Goal: Information Seeking & Learning: Learn about a topic

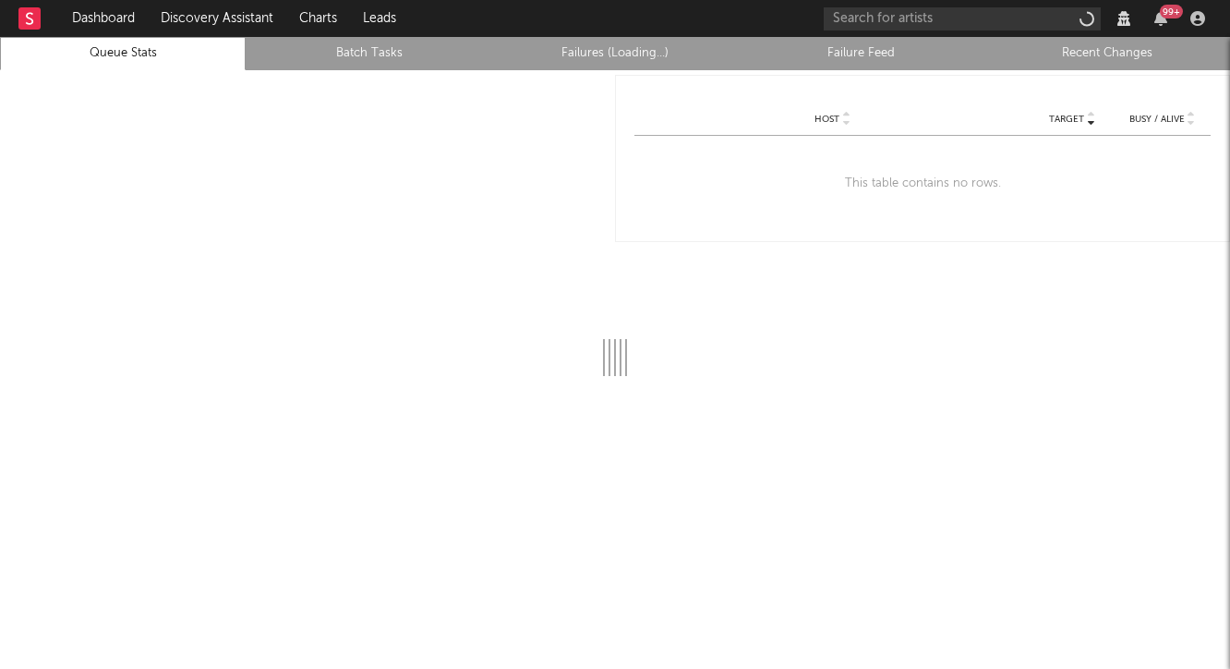
click at [33, 20] on rect at bounding box center [29, 18] width 22 height 22
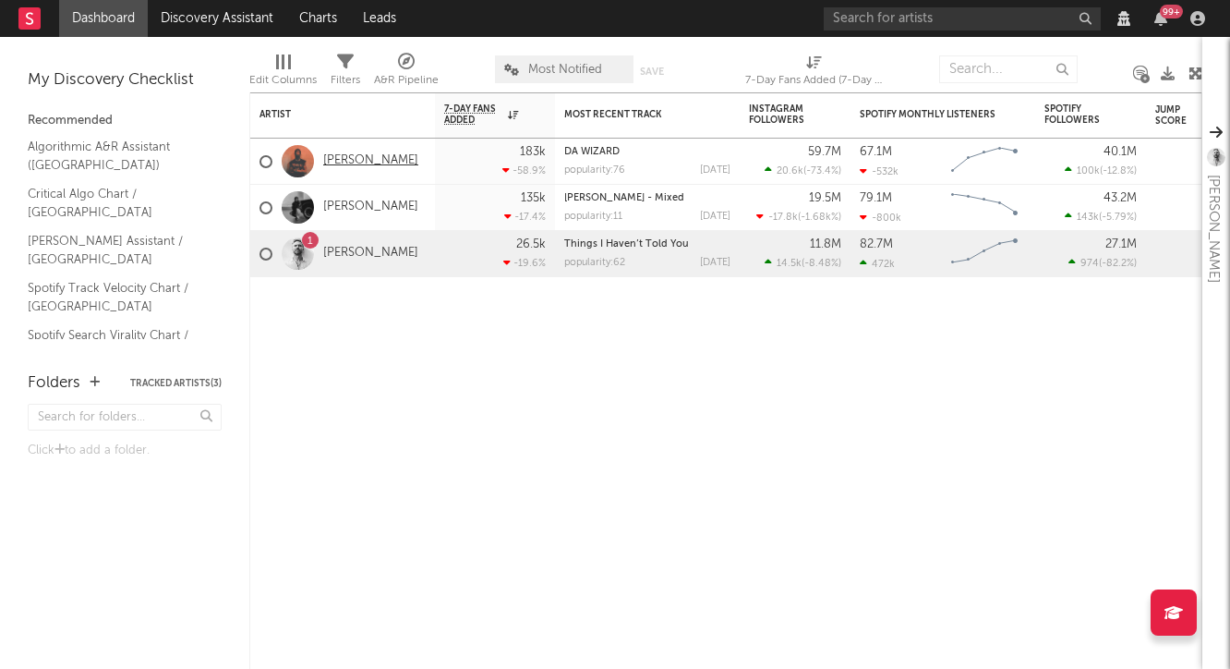
click at [358, 163] on link "[PERSON_NAME]" at bounding box center [370, 161] width 95 height 16
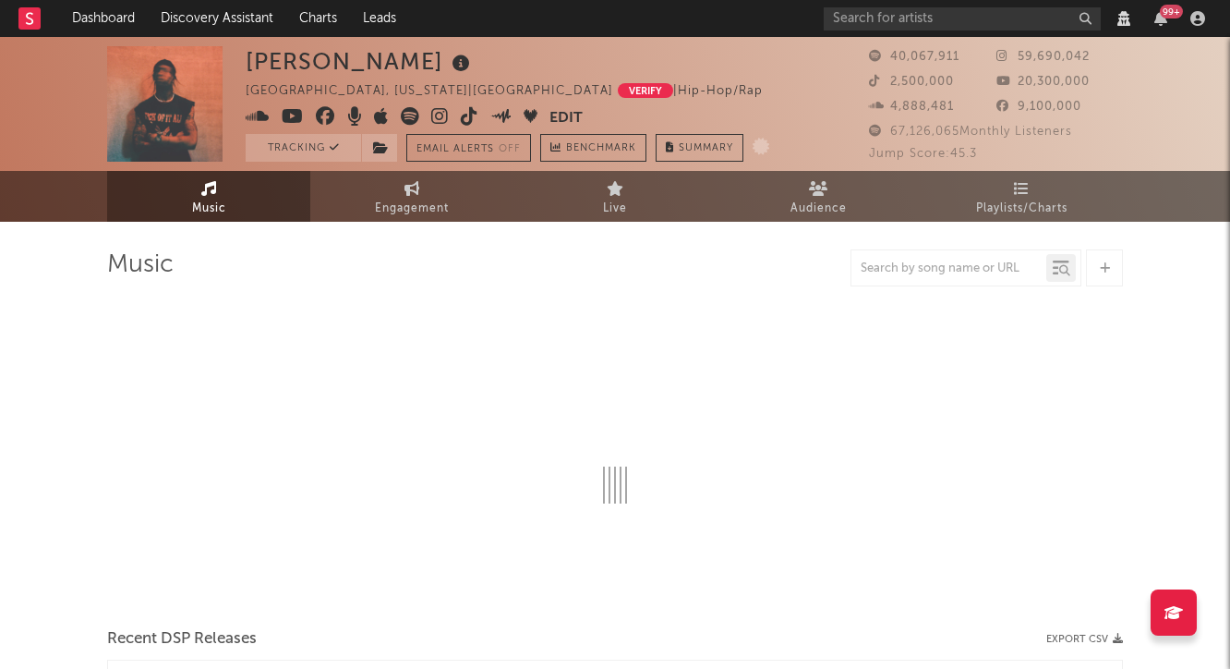
select select "View all"
select select "6m"
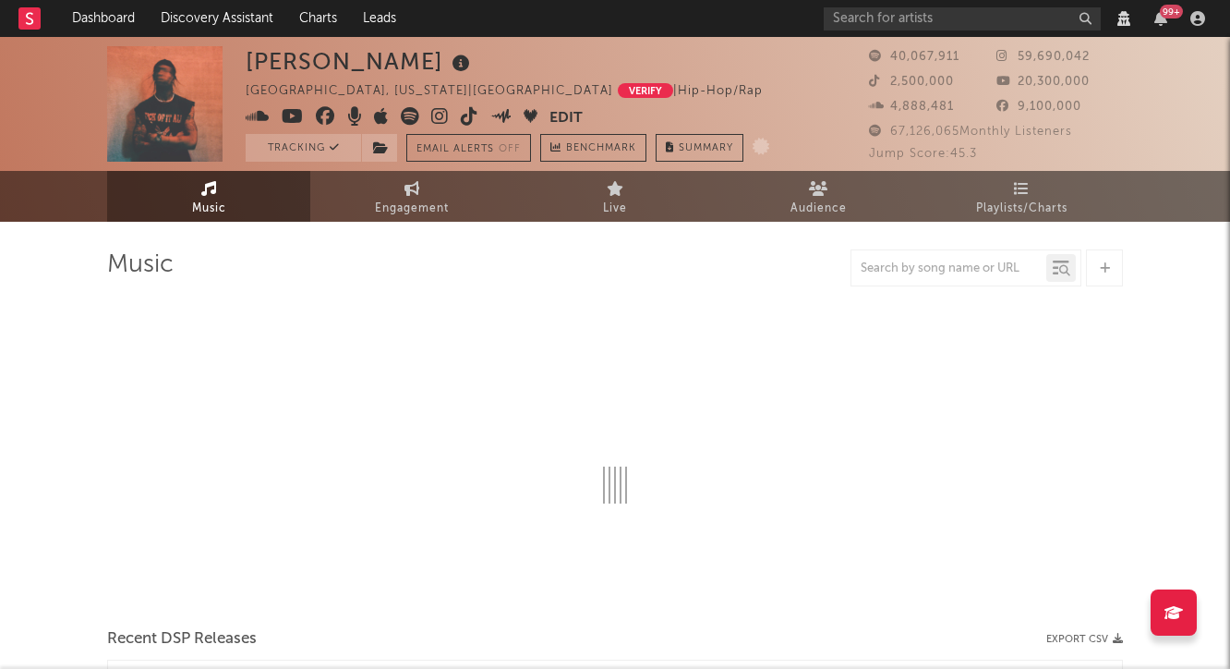
select select "View all"
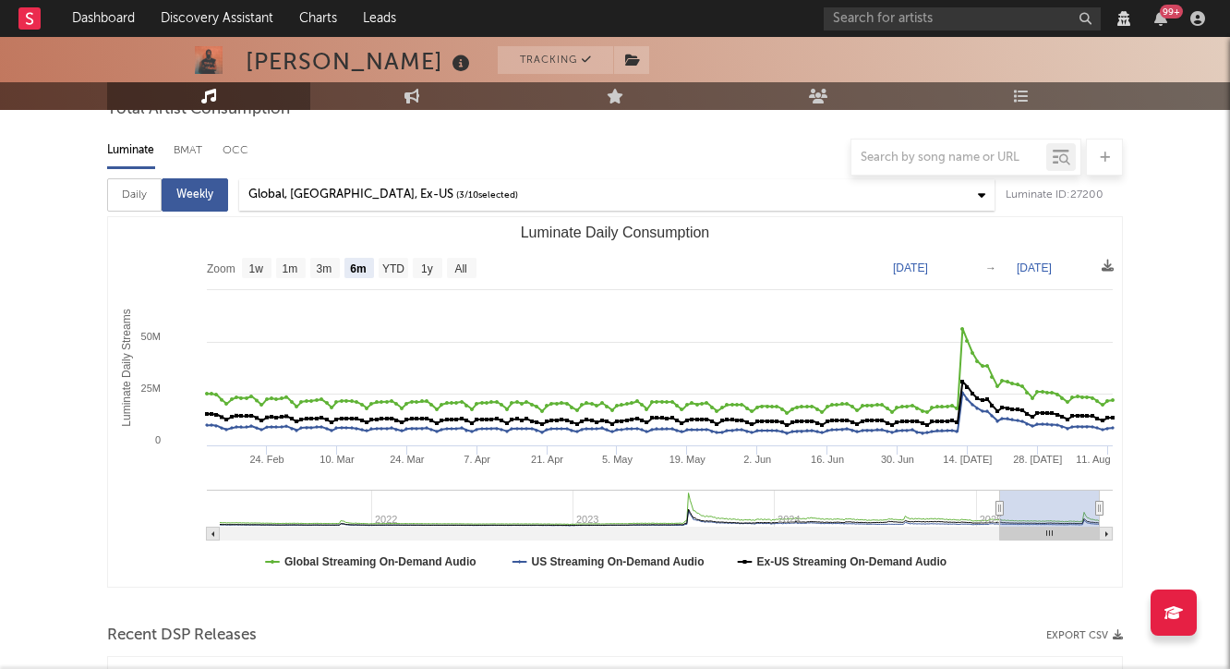
scroll to position [187, 0]
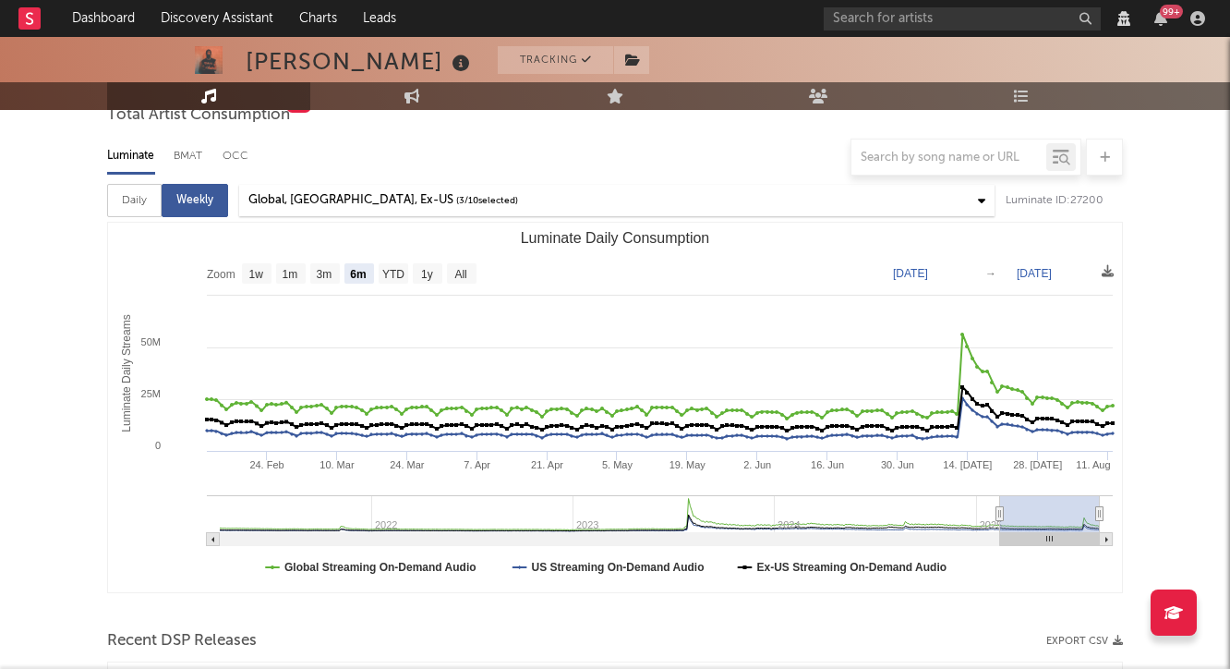
click at [336, 199] on div "Global, [GEOGRAPHIC_DATA], Ex-US" at bounding box center [350, 200] width 205 height 22
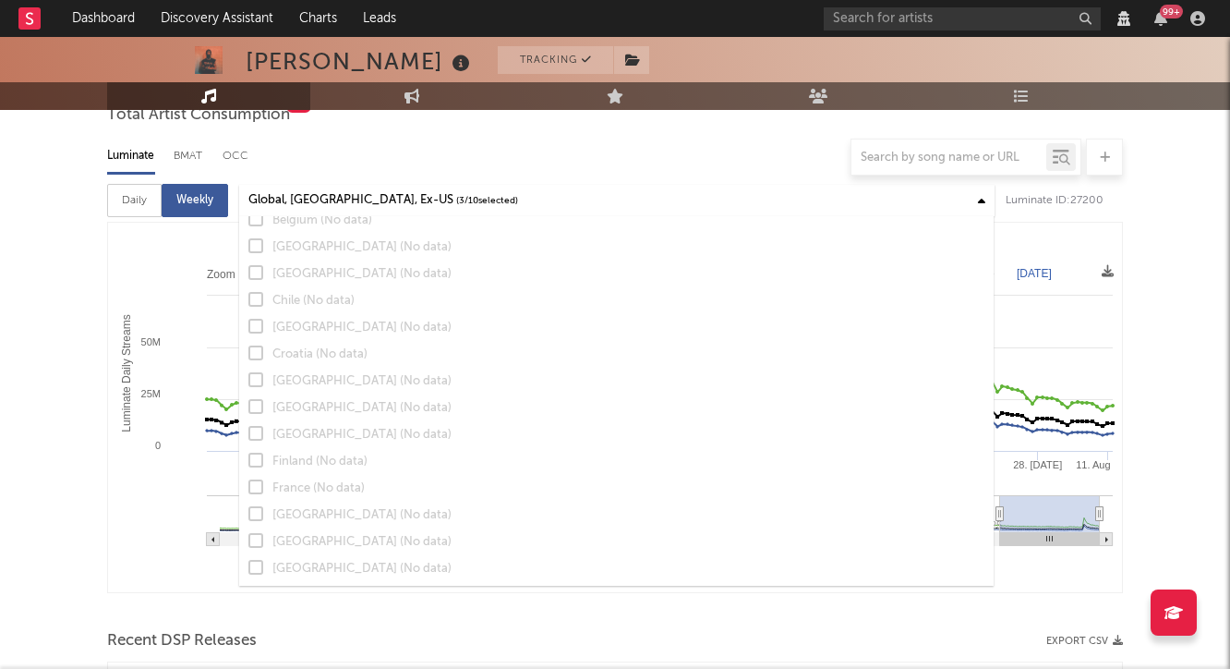
scroll to position [11, 0]
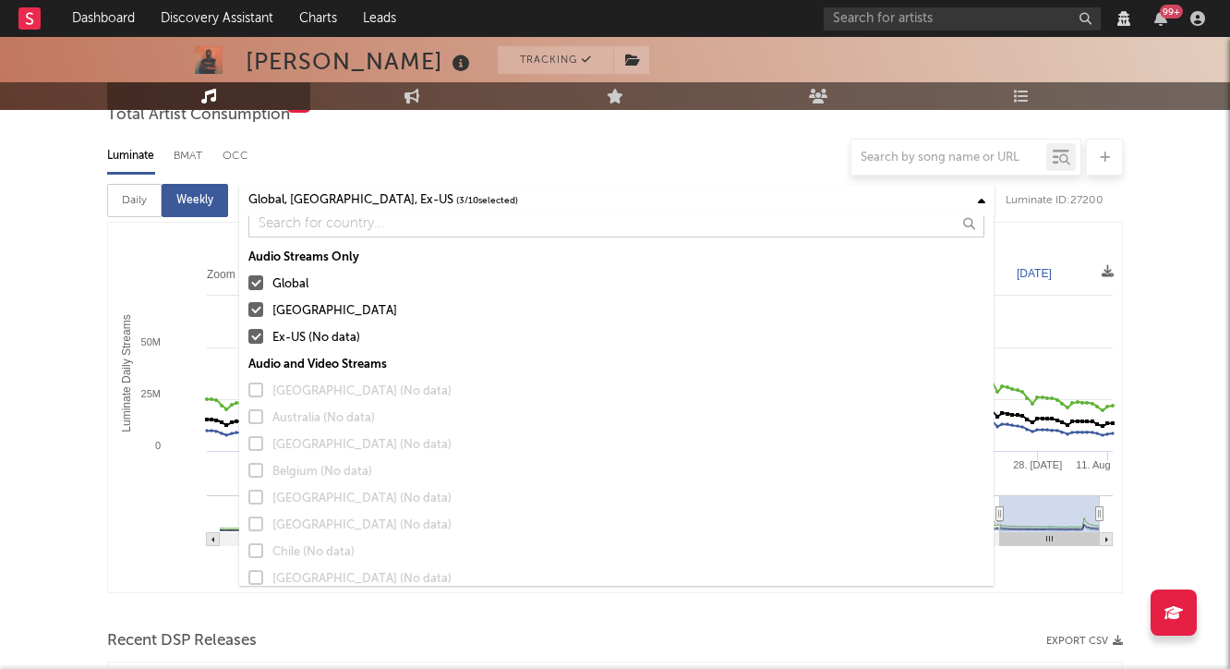
select select "View all"
select select "6m"
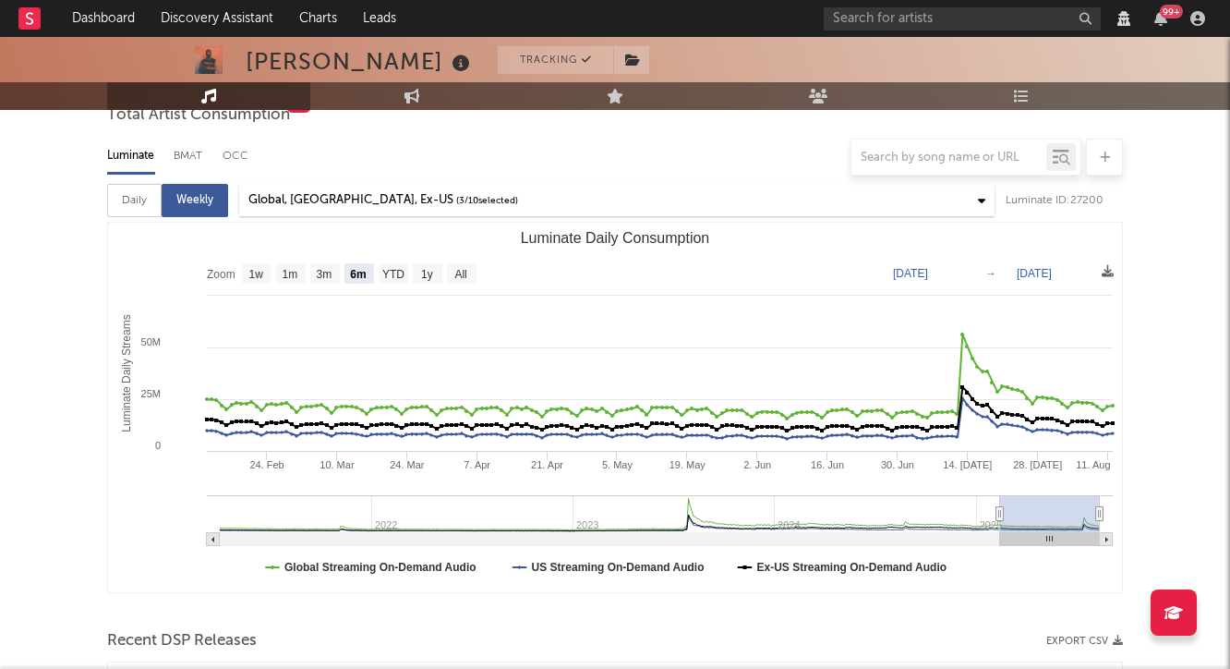
click at [131, 204] on div "Daily" at bounding box center [134, 200] width 54 height 33
select select "6m"
click at [383, 201] on div "Global, [GEOGRAPHIC_DATA], Ex-US" at bounding box center [350, 200] width 205 height 22
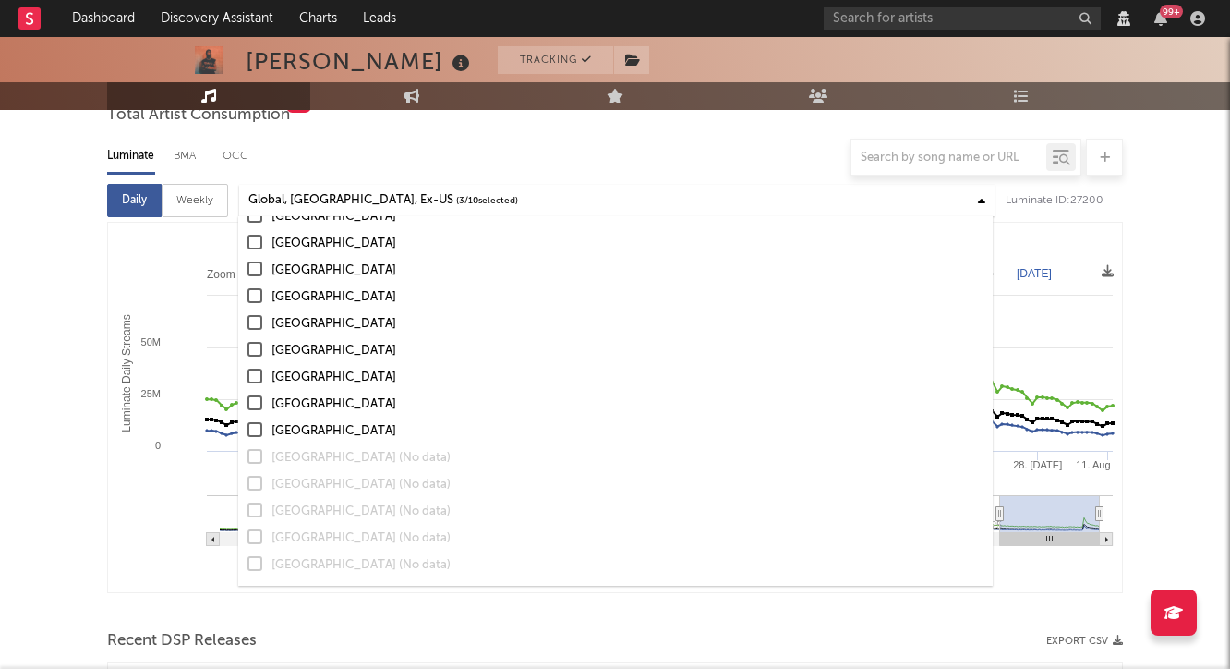
scroll to position [0, 0]
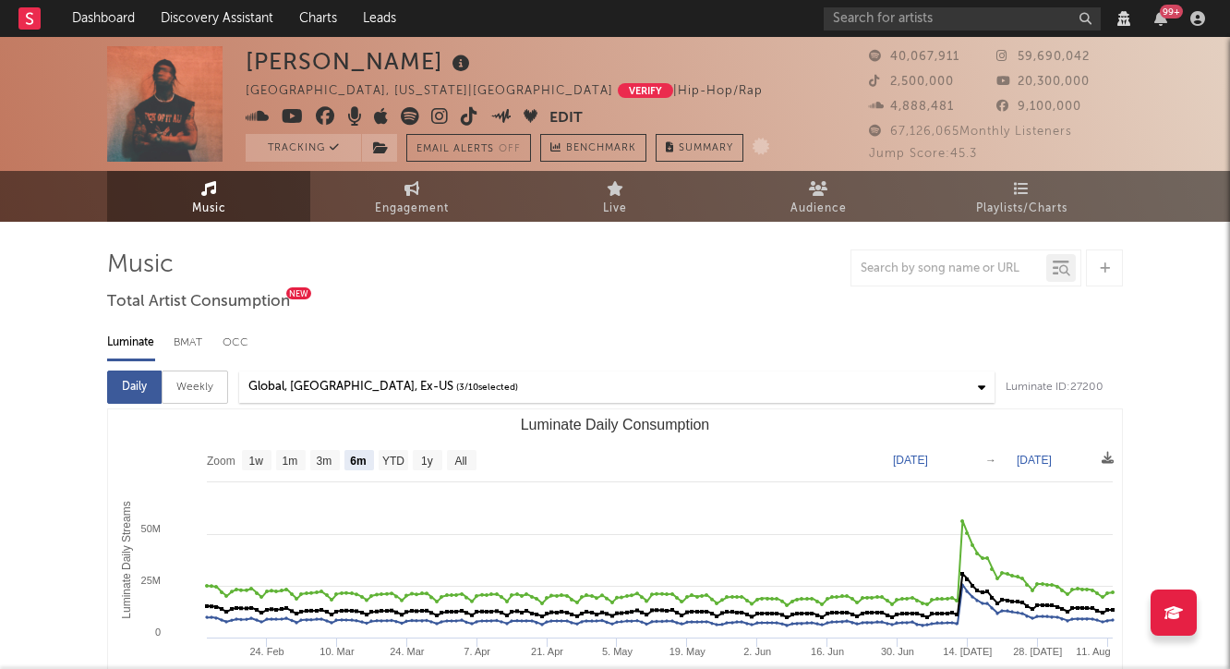
click at [576, 386] on div "Global, United States, Ex-US ( 3 / 10 selected)" at bounding box center [616, 386] width 755 height 31
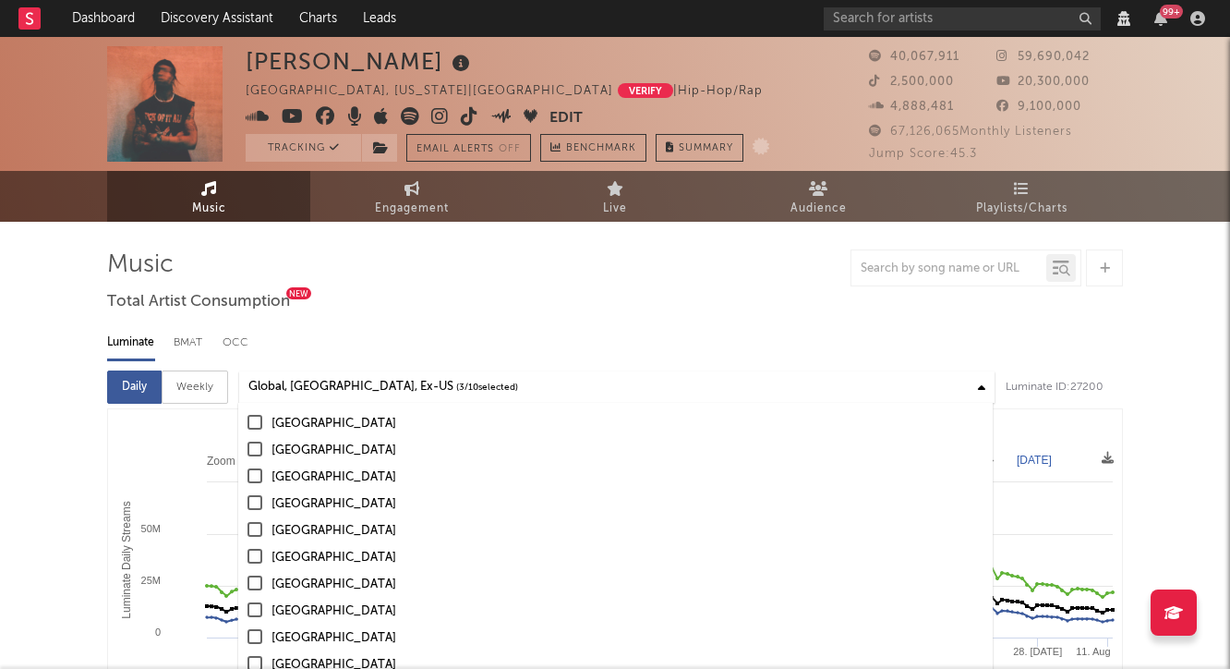
scroll to position [1069, 0]
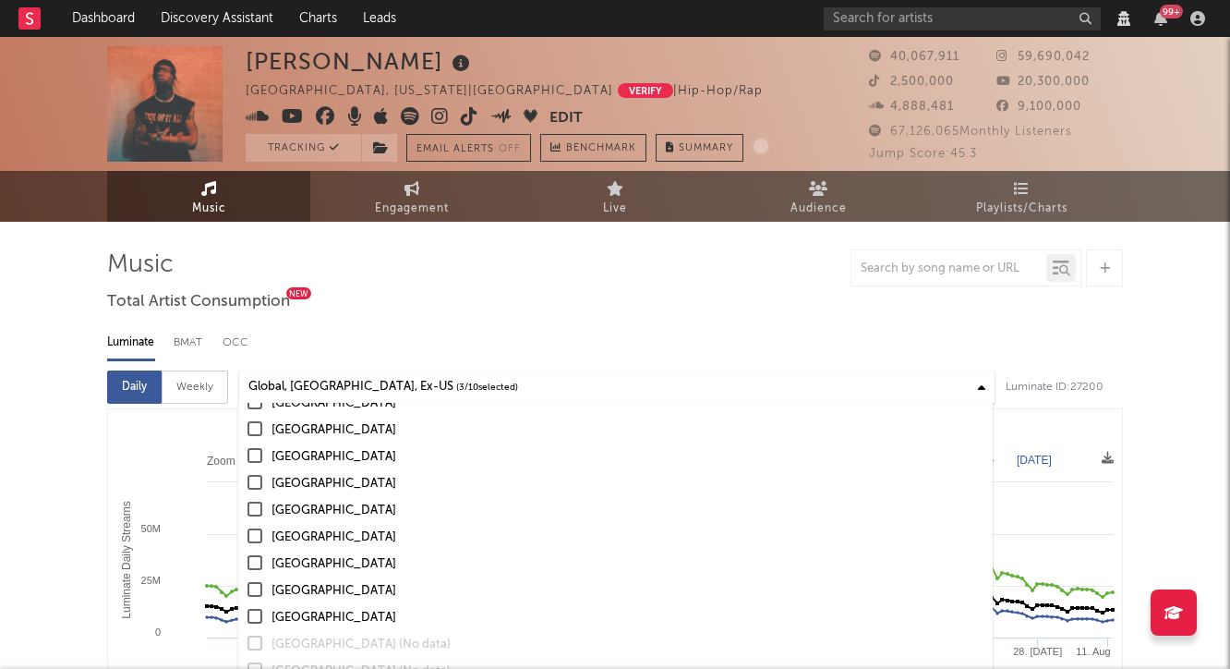
click at [528, 283] on div at bounding box center [615, 267] width 1016 height 37
select select "View all"
select select "6m"
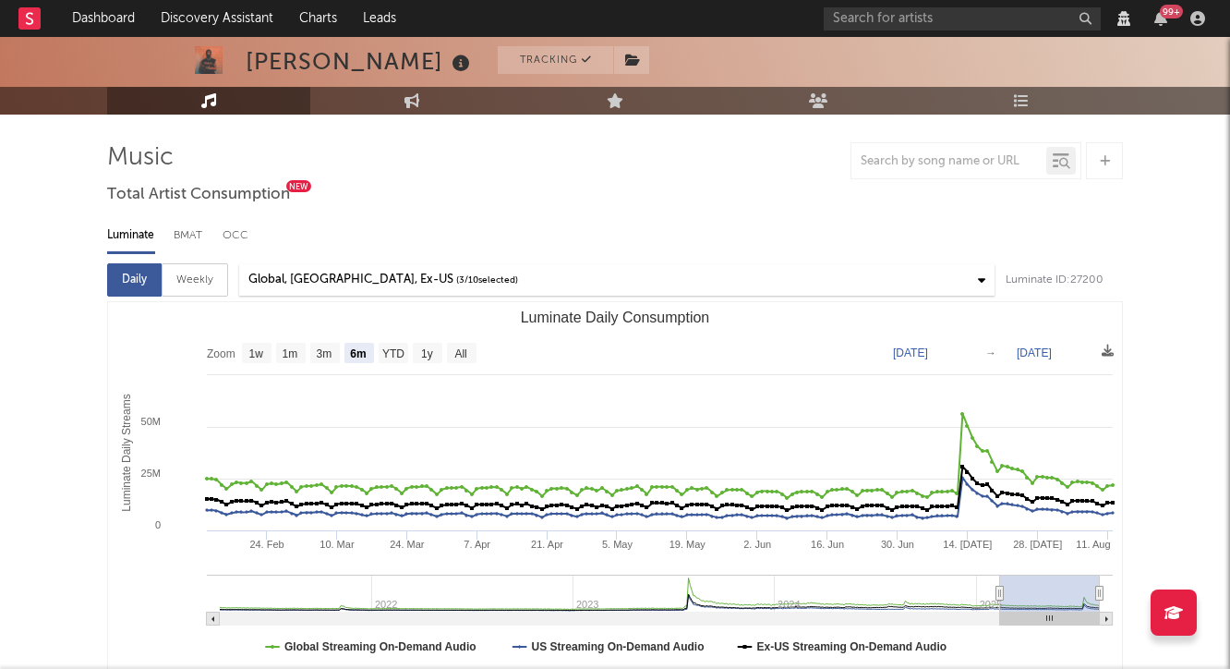
scroll to position [151, 0]
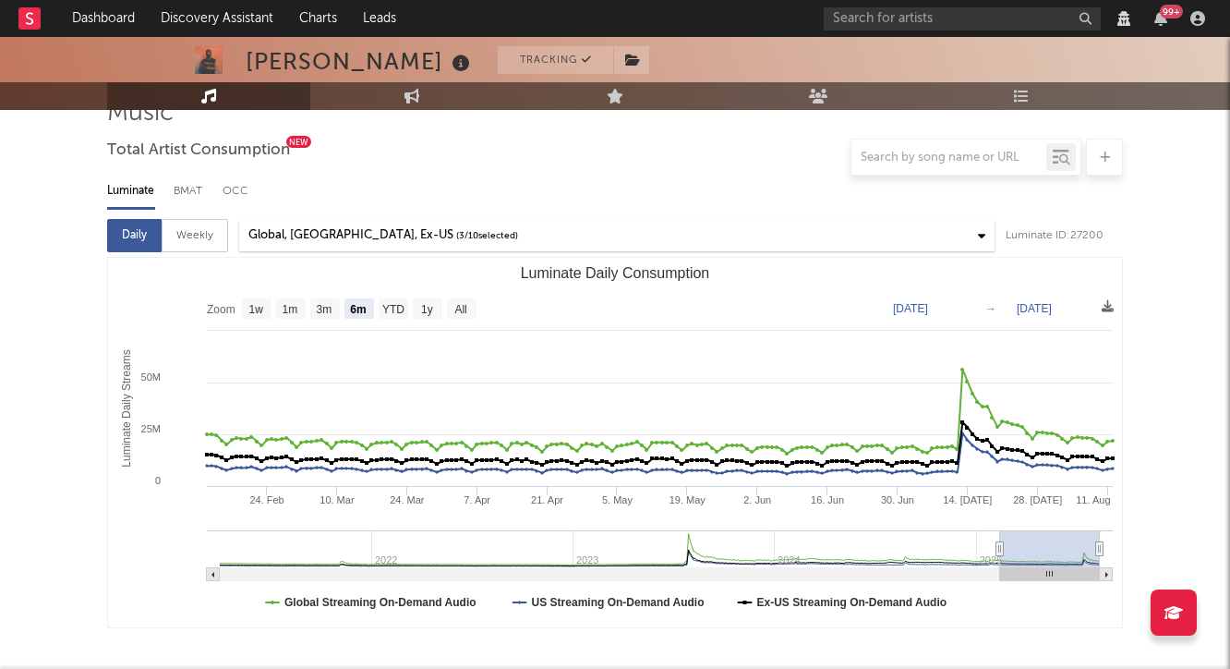
click at [591, 271] on text "Luminate Daily Consumption" at bounding box center [615, 273] width 189 height 16
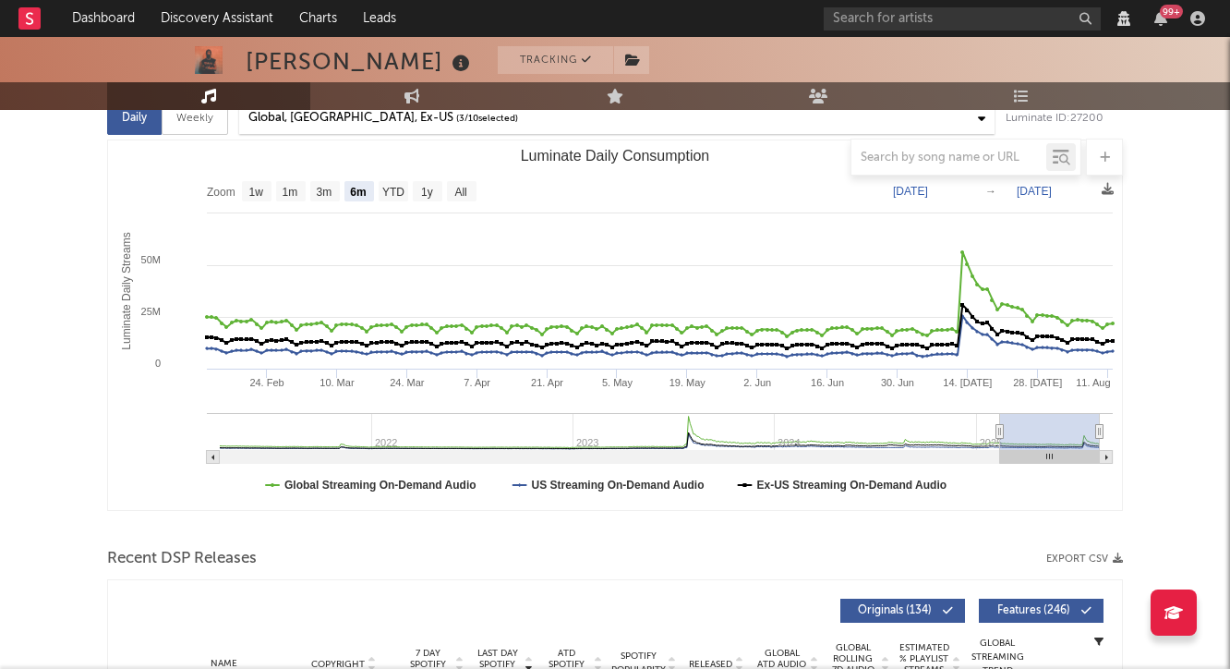
scroll to position [274, 0]
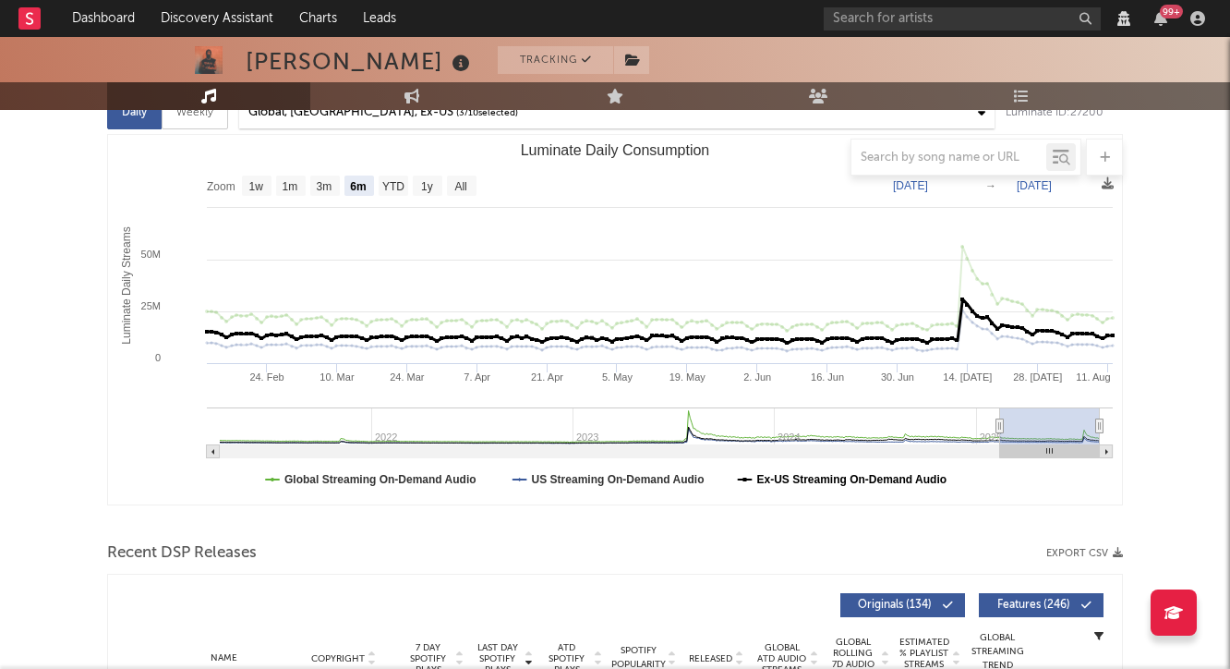
click at [781, 480] on text "Ex-US Streaming On-Demand Audio" at bounding box center [851, 479] width 190 height 13
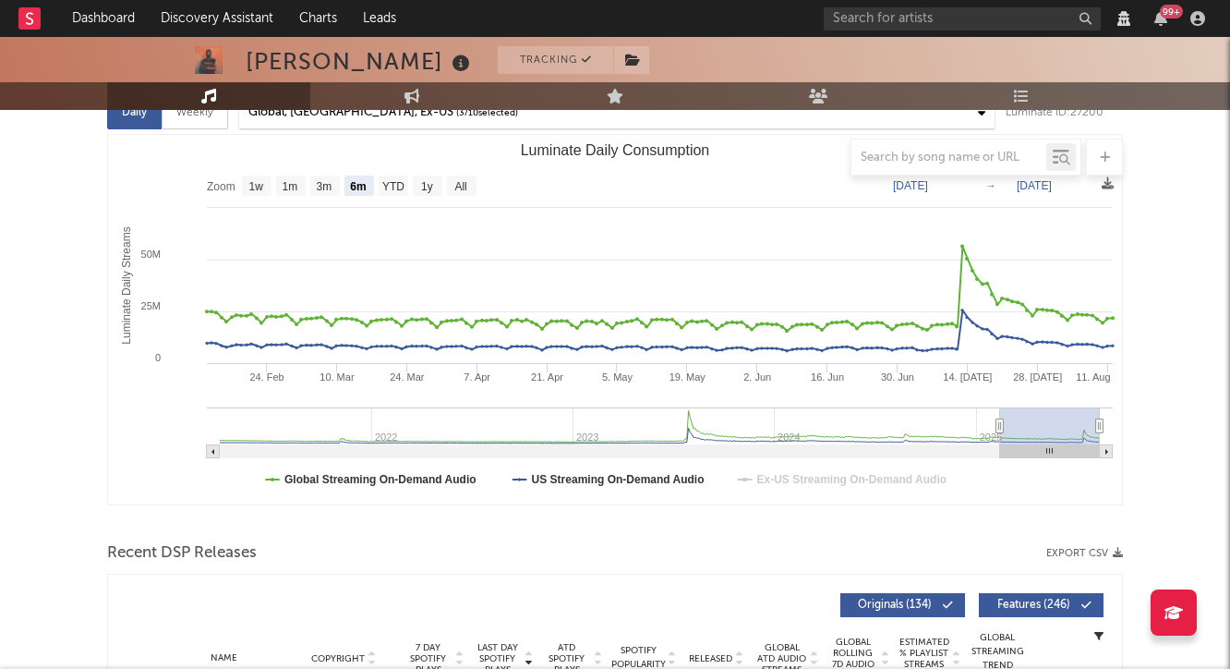
click at [781, 480] on text "Ex-US Streaming On-Demand Audio" at bounding box center [851, 479] width 190 height 13
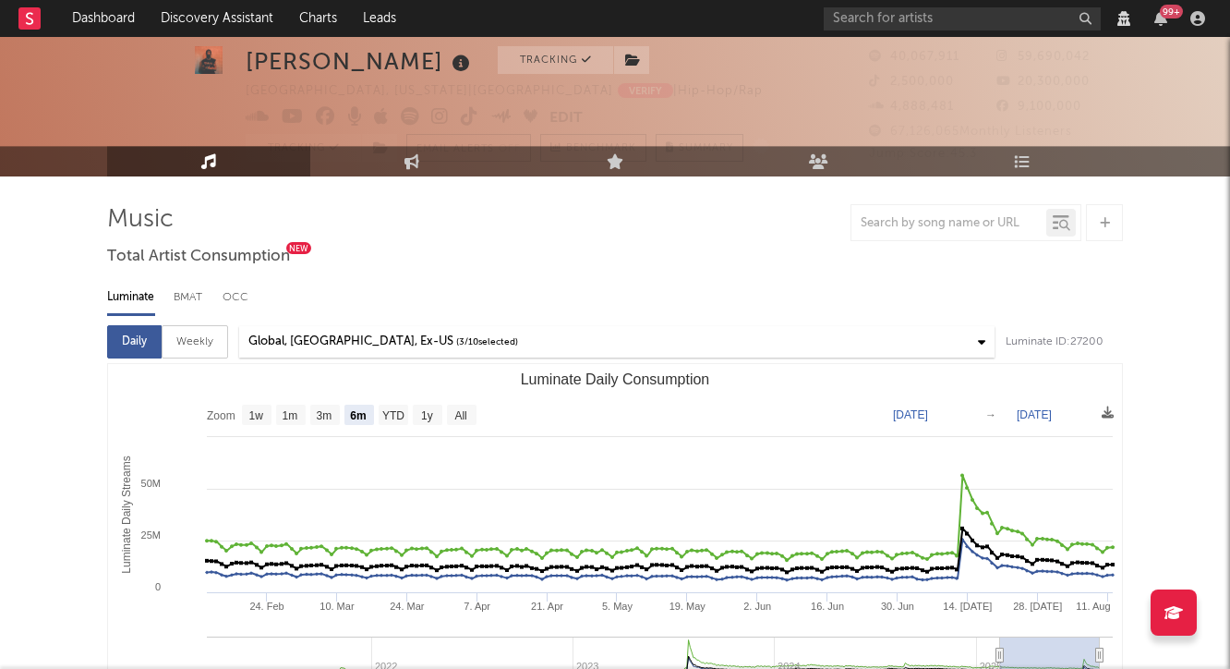
scroll to position [43, 0]
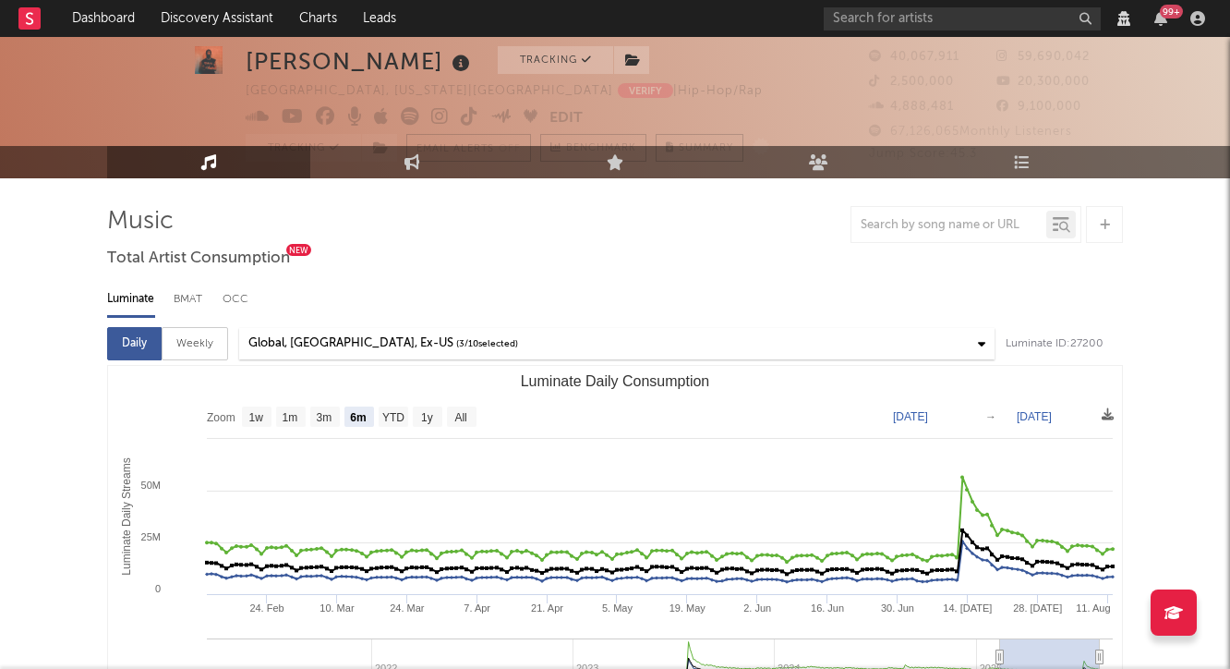
click at [243, 293] on div "OCC" at bounding box center [235, 298] width 24 height 31
select select "6m"
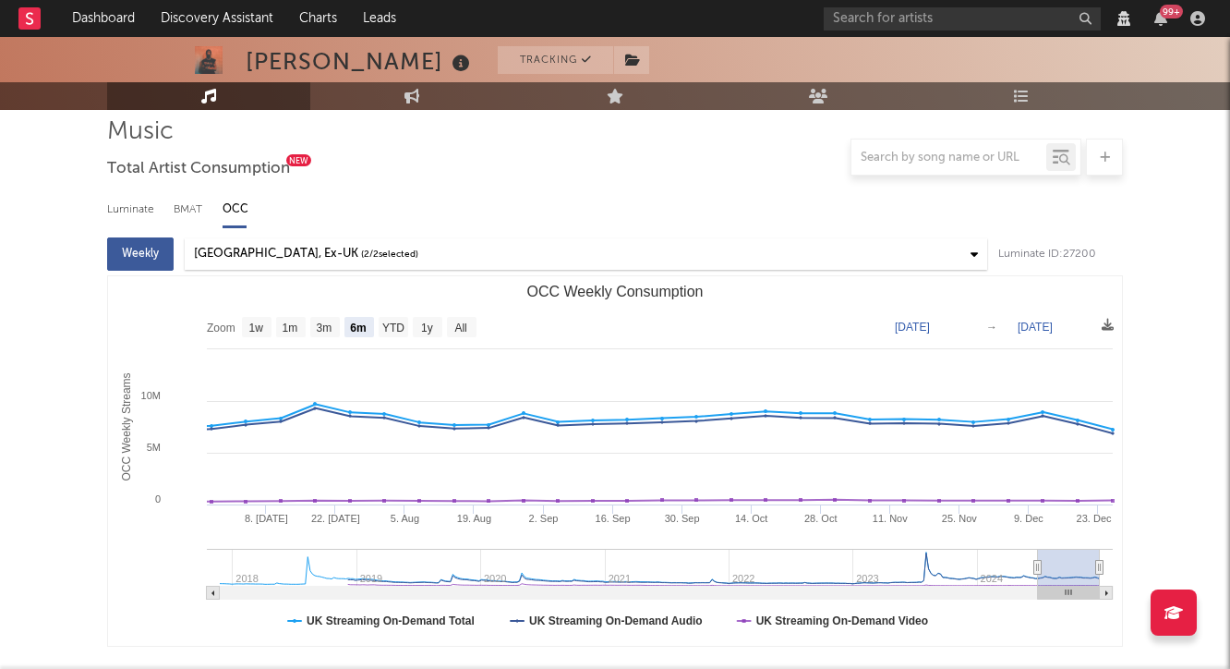
scroll to position [123, 0]
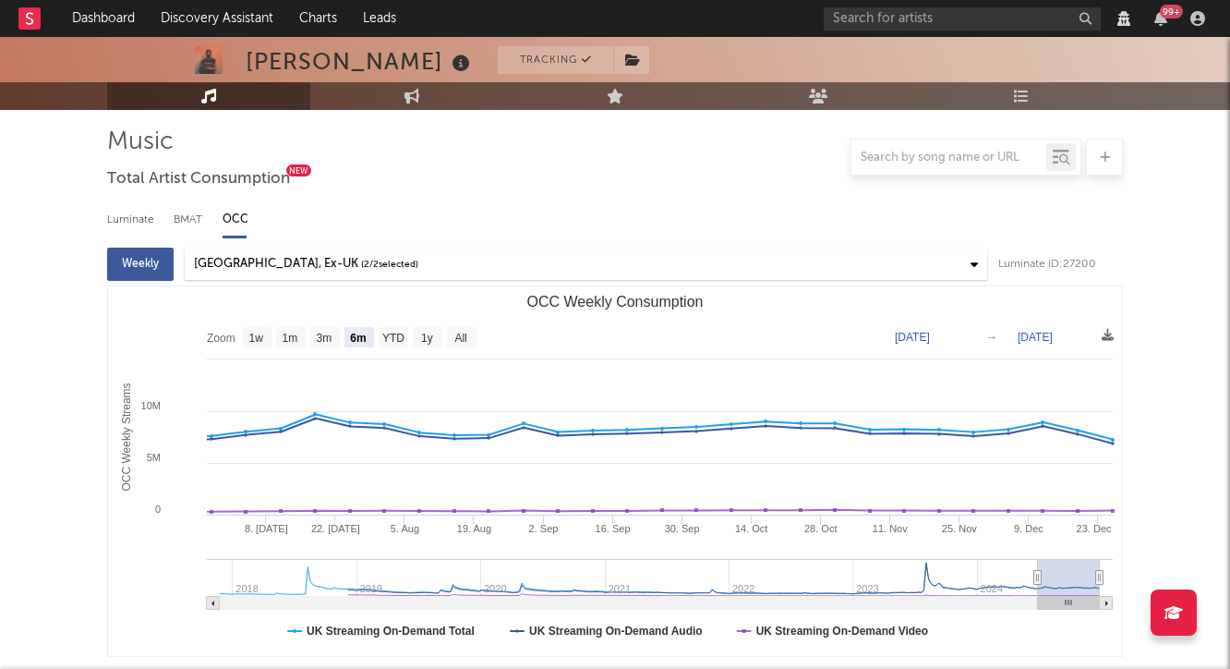
click at [194, 223] on div "BMAT" at bounding box center [189, 219] width 30 height 31
select select "6m"
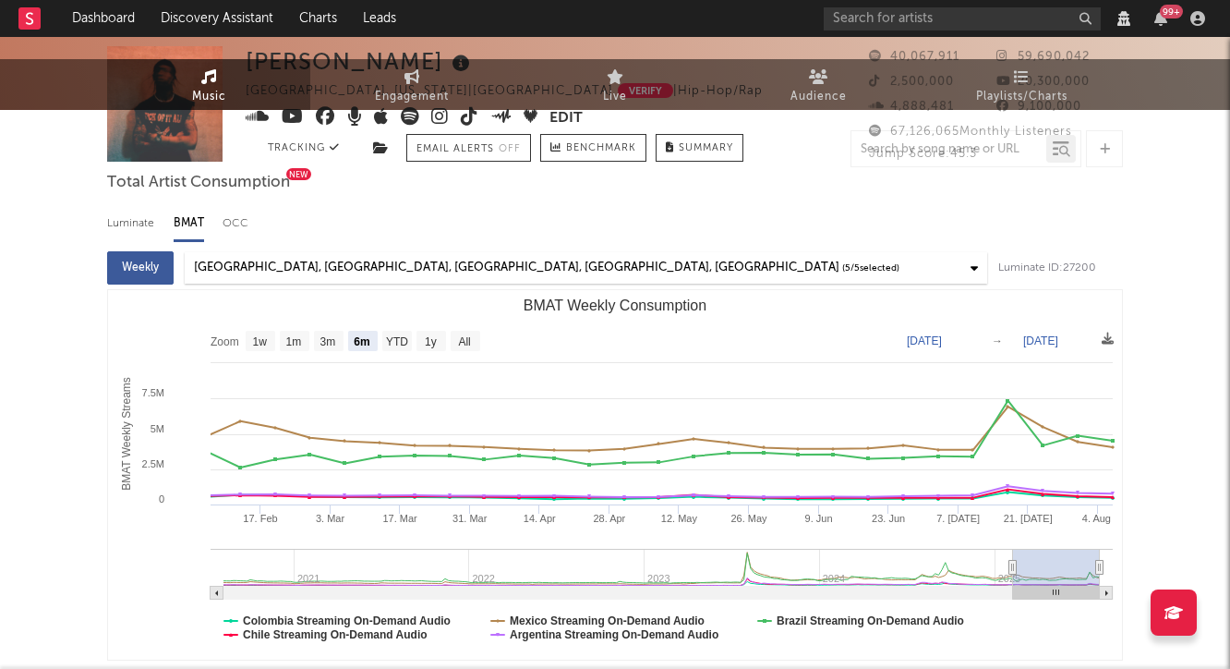
scroll to position [0, 0]
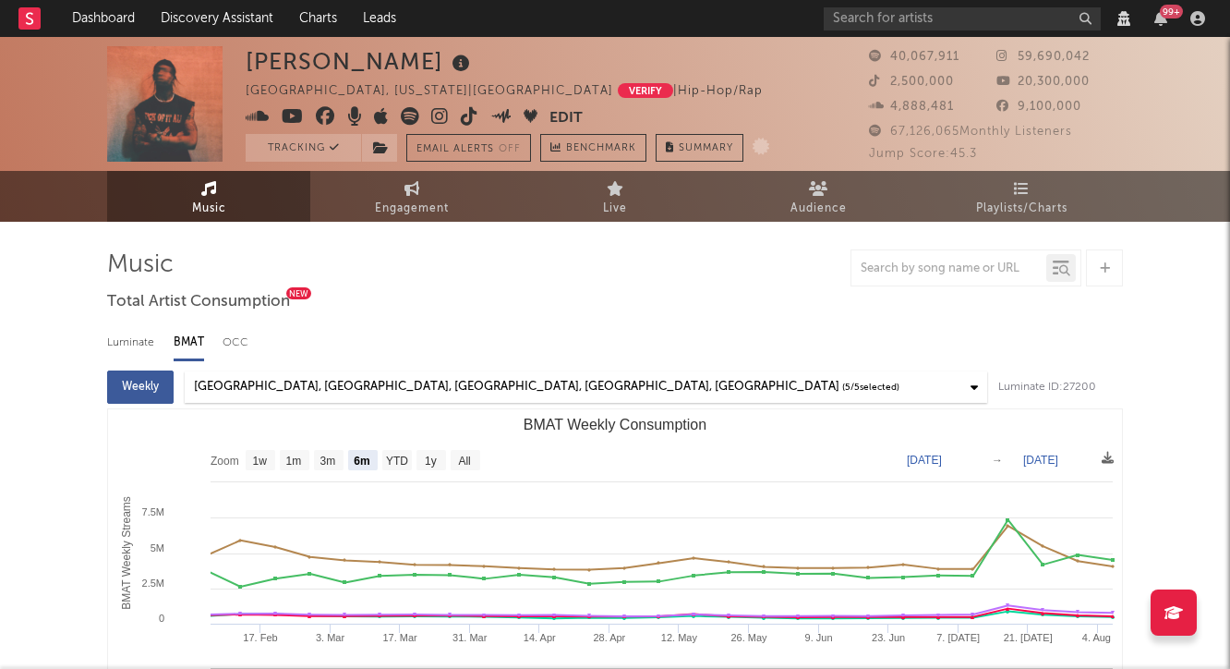
click at [119, 331] on div "Luminate" at bounding box center [131, 342] width 48 height 31
select select "6m"
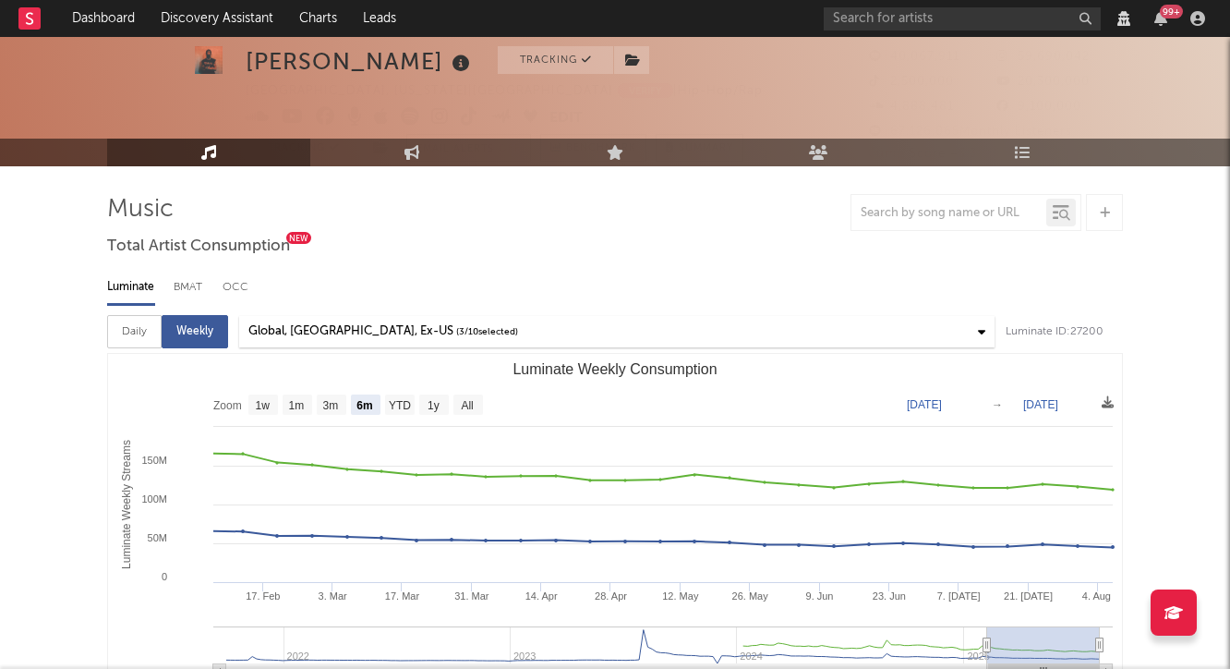
scroll to position [52, 0]
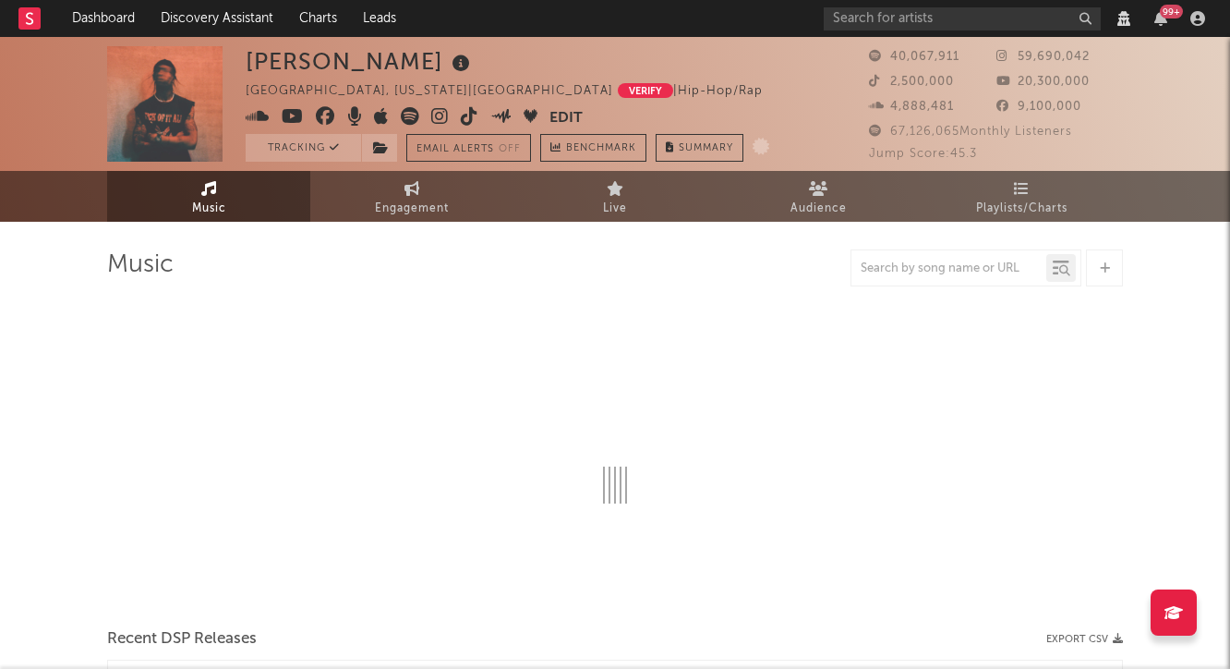
select select "View all"
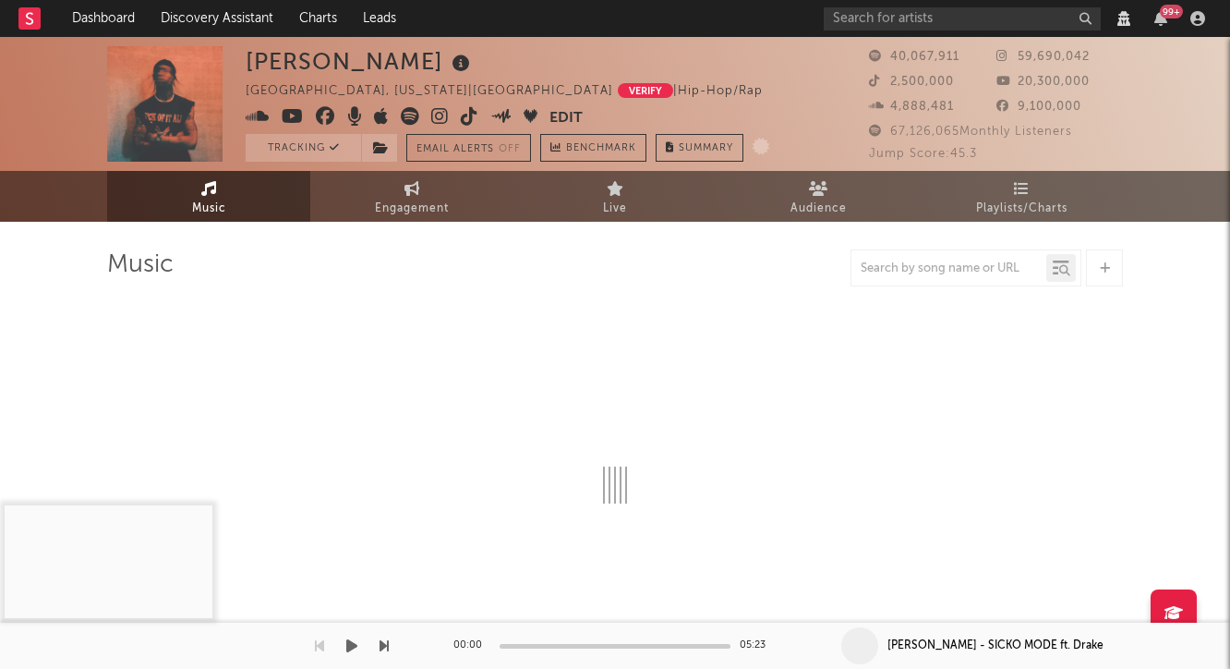
select select "6m"
select select "View all"
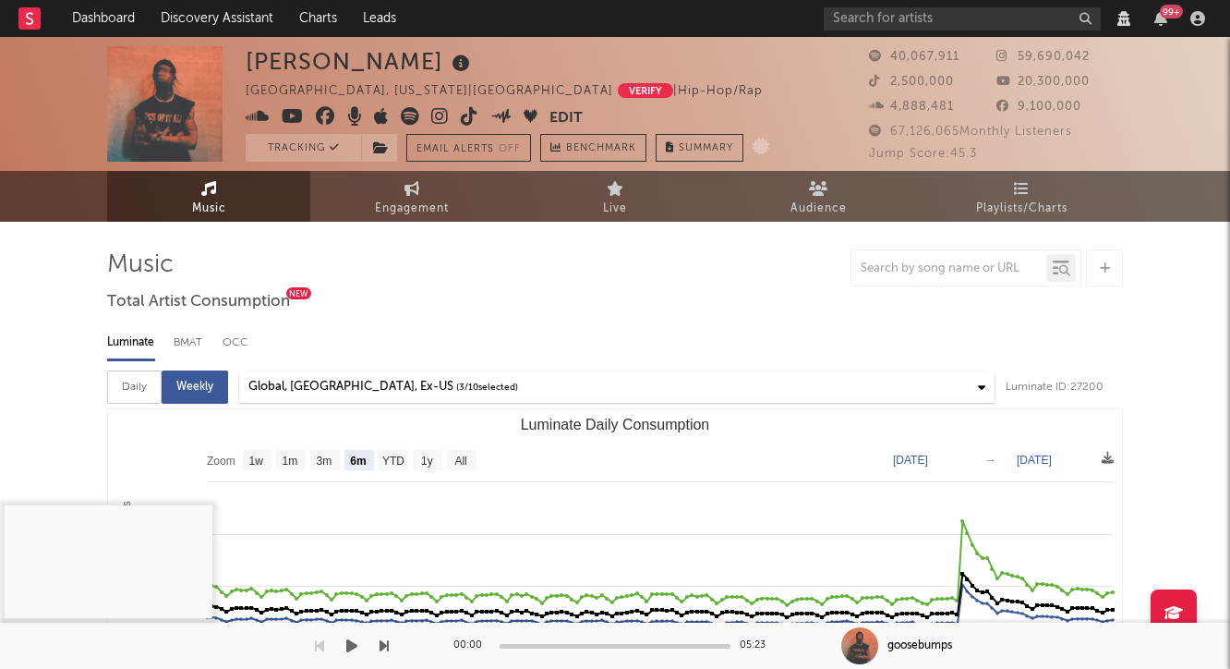
select select "View all"
select select "6m"
select select "View all"
select select "6m"
select select "View all"
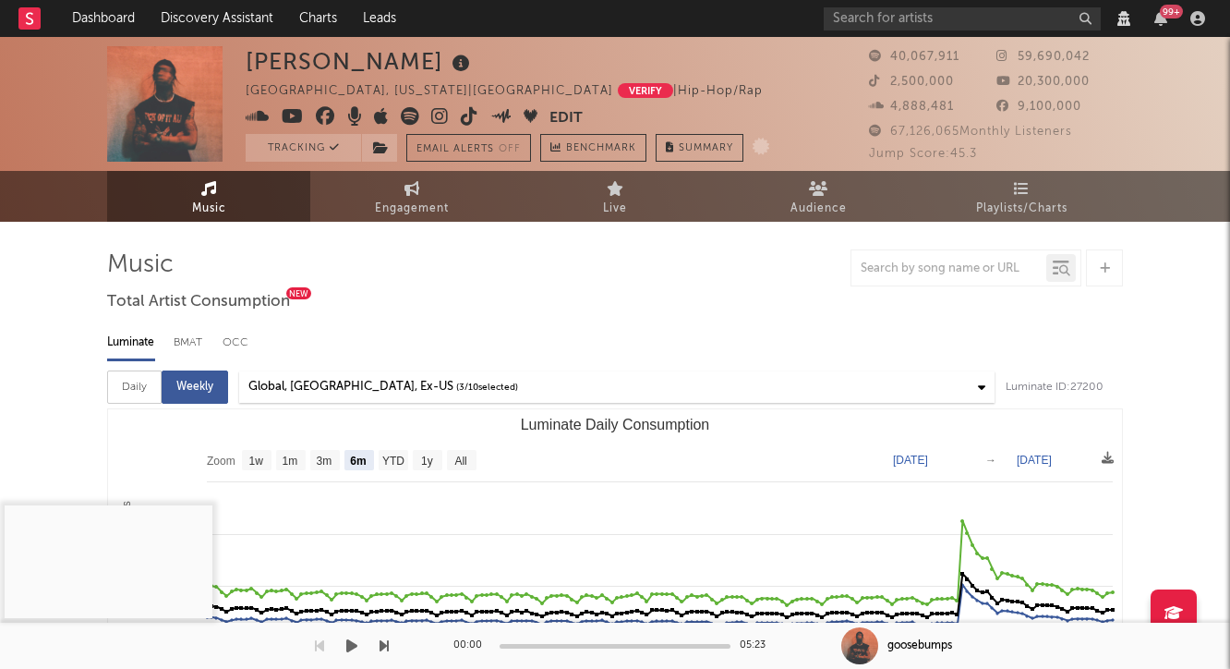
select select "6m"
